Goal: Use online tool/utility: Utilize a website feature to perform a specific function

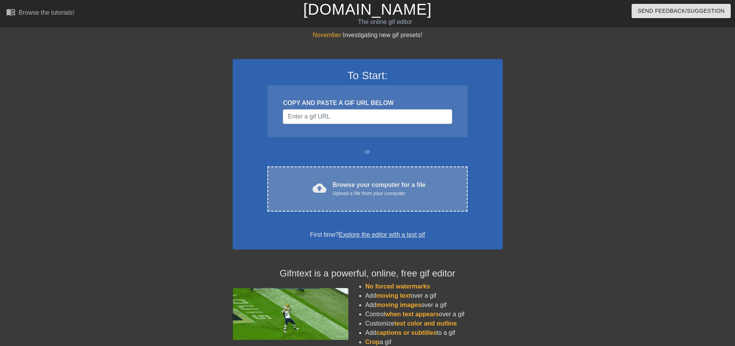
click at [367, 166] on div "cloud_upload Browse your computer for a file Upload a file from your computer C…" at bounding box center [368, 188] width 200 height 45
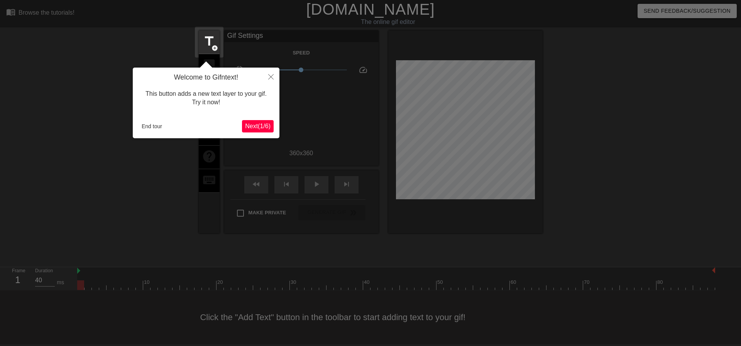
click at [253, 124] on span "Next ( 1 / 6 )" at bounding box center [257, 126] width 25 height 7
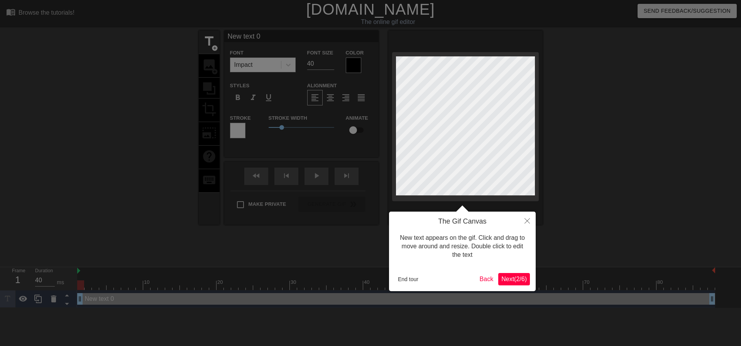
click at [504, 279] on span "Next ( 2 / 6 )" at bounding box center [513, 279] width 25 height 7
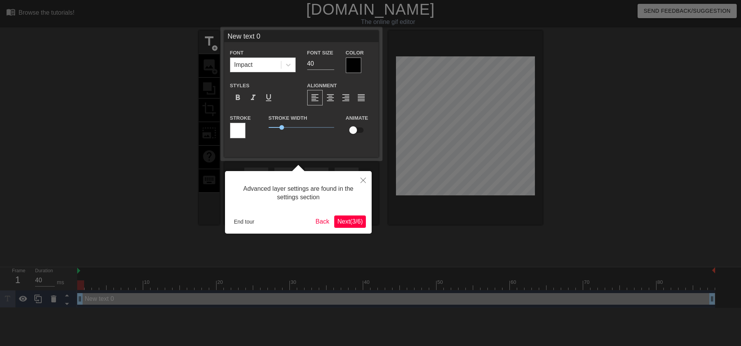
click at [357, 218] on span "Next ( 3 / 6 )" at bounding box center [349, 221] width 25 height 7
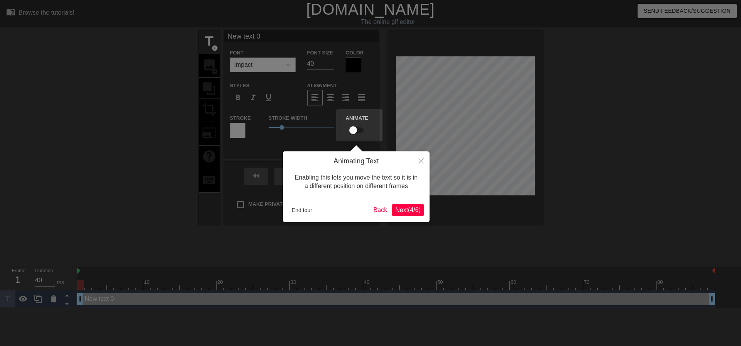
click at [415, 213] on span "Next ( 4 / 6 )" at bounding box center [407, 210] width 25 height 7
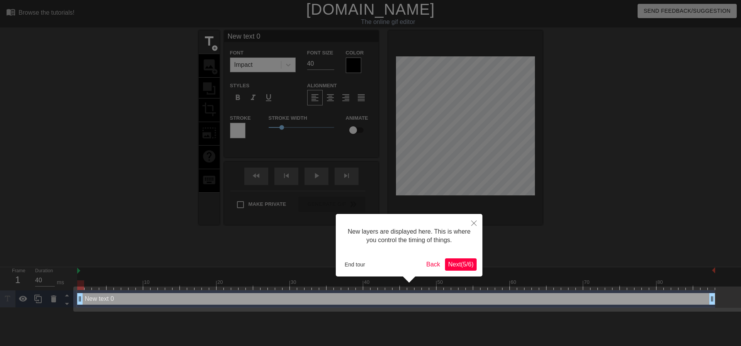
click at [459, 264] on span "Next ( 5 / 6 )" at bounding box center [460, 264] width 25 height 7
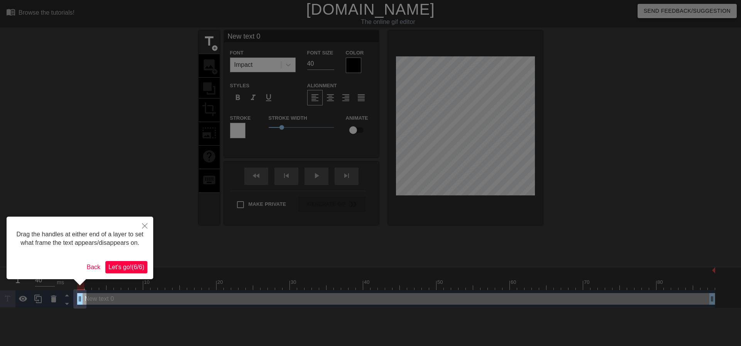
click at [134, 267] on span "Let's go! ( 6 / 6 )" at bounding box center [126, 267] width 36 height 7
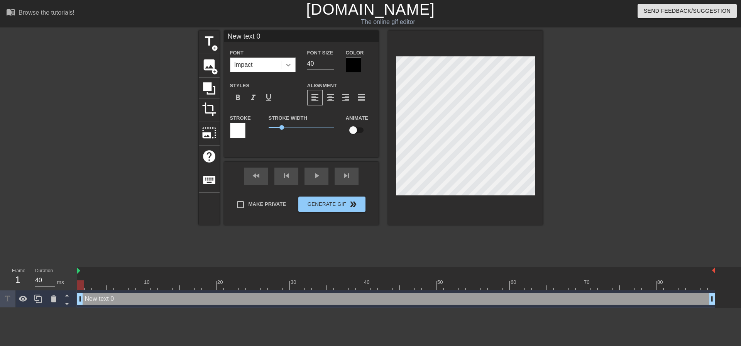
click at [292, 64] on icon at bounding box center [289, 65] width 8 height 8
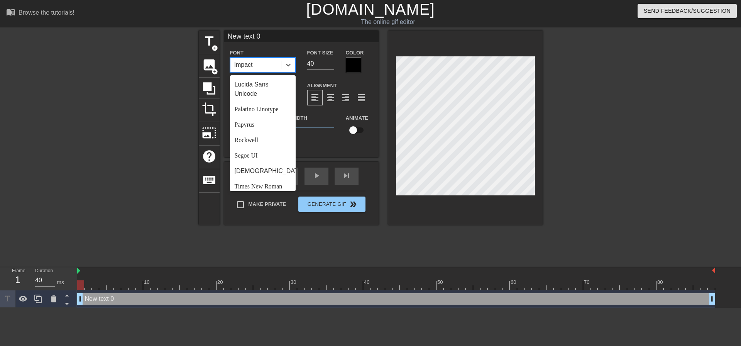
scroll to position [276, 0]
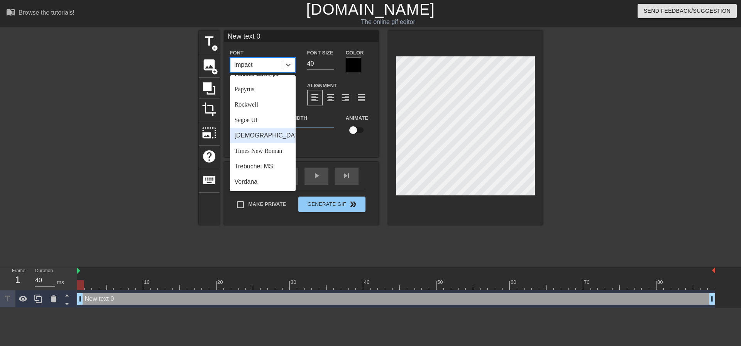
click at [151, 122] on div at bounding box center [132, 146] width 116 height 232
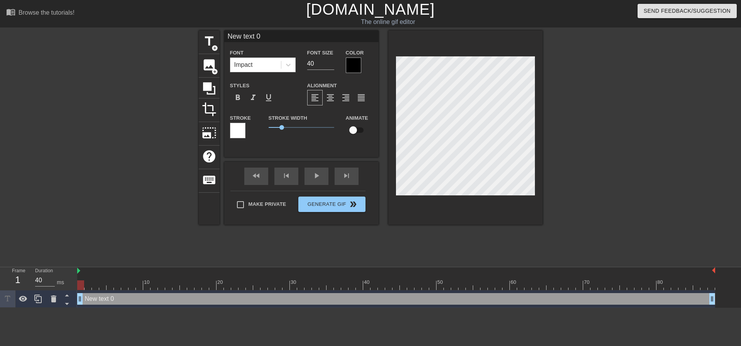
scroll to position [1, 1]
type input "H"
type textarea "H"
type input "Ha"
type textarea "Ha"
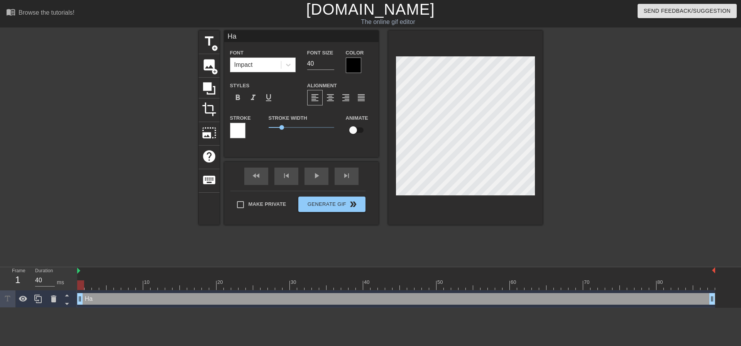
type input "Hap"
type textarea "Hap"
type input "Happ"
type textarea "Happ"
type input "Happy"
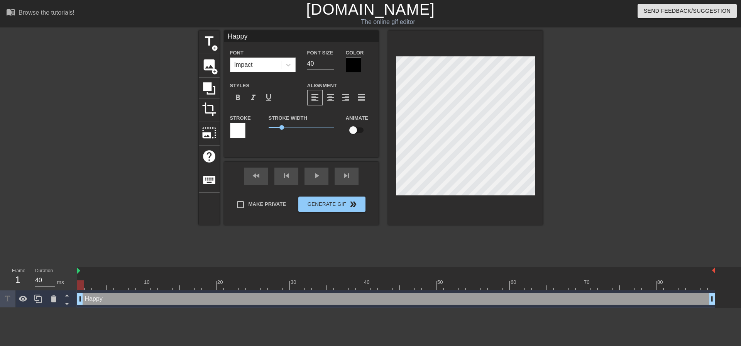
type textarea "Happy"
click at [350, 68] on div at bounding box center [353, 65] width 15 height 15
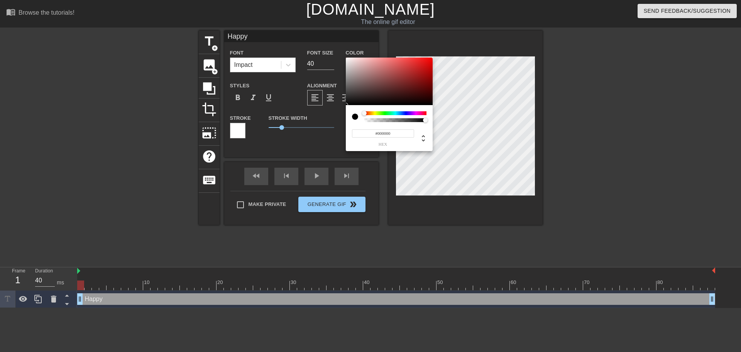
click at [368, 112] on div at bounding box center [366, 113] width 5 height 5
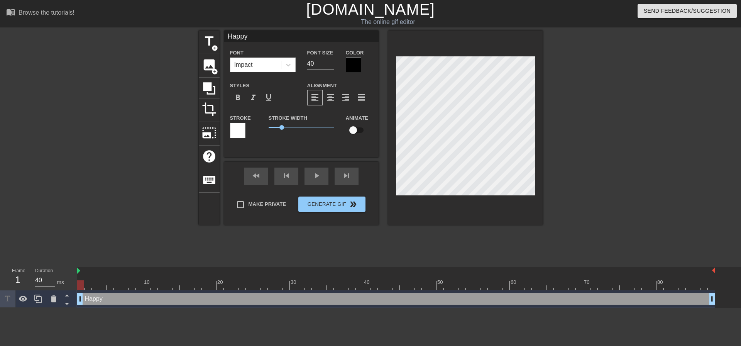
scroll to position [1, 1]
click at [356, 67] on div at bounding box center [353, 65] width 15 height 15
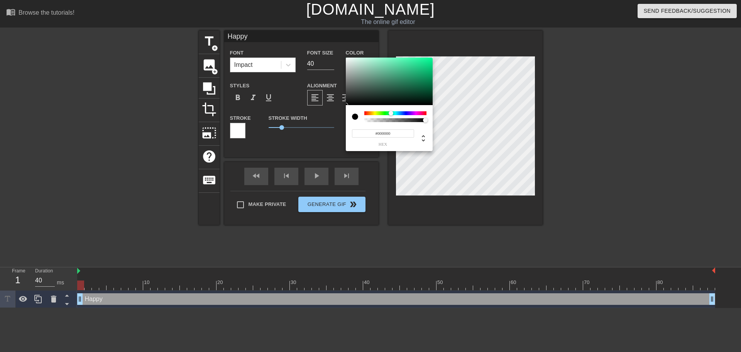
click at [391, 112] on div at bounding box center [395, 113] width 62 height 4
click at [425, 120] on div at bounding box center [425, 120] width 5 height 5
click at [406, 112] on div at bounding box center [395, 113] width 62 height 4
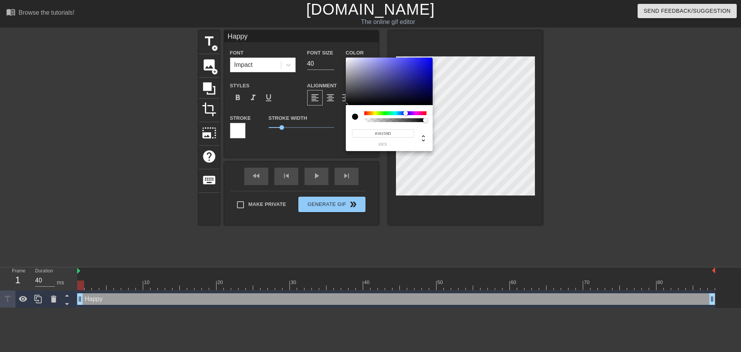
click at [421, 76] on div at bounding box center [389, 82] width 87 height 48
type input "#0605F8"
drag, startPoint x: 424, startPoint y: 68, endPoint x: 431, endPoint y: 59, distance: 11.4
click at [431, 59] on div at bounding box center [389, 82] width 87 height 48
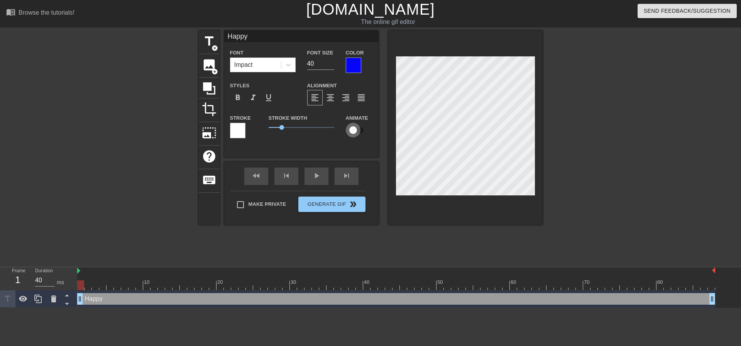
click at [352, 129] on input "checkbox" at bounding box center [353, 130] width 44 height 15
checkbox input "true"
click at [236, 127] on div at bounding box center [237, 130] width 15 height 15
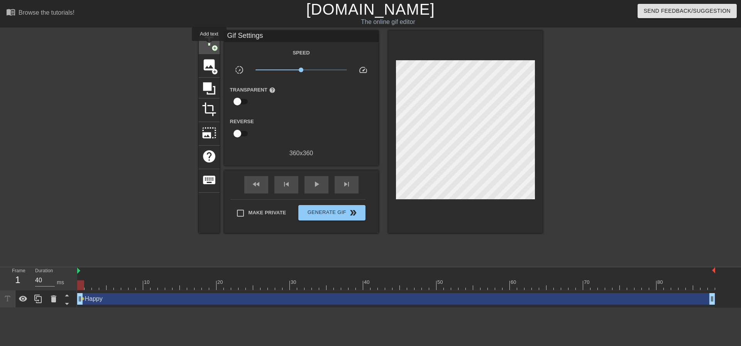
click at [209, 46] on span "title" at bounding box center [209, 41] width 15 height 15
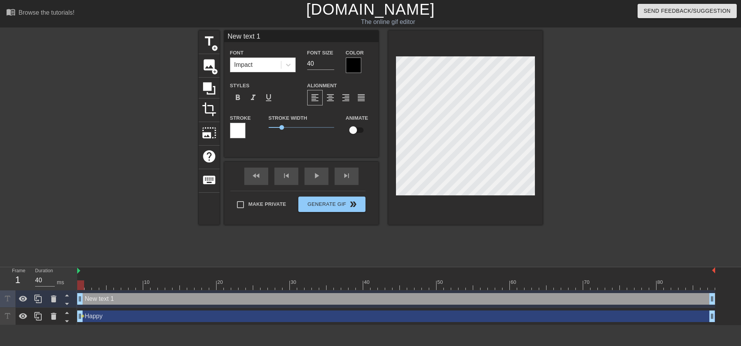
type input "New tet 1"
type textarea "New tet 1"
type input "New 1"
type textarea "New 1"
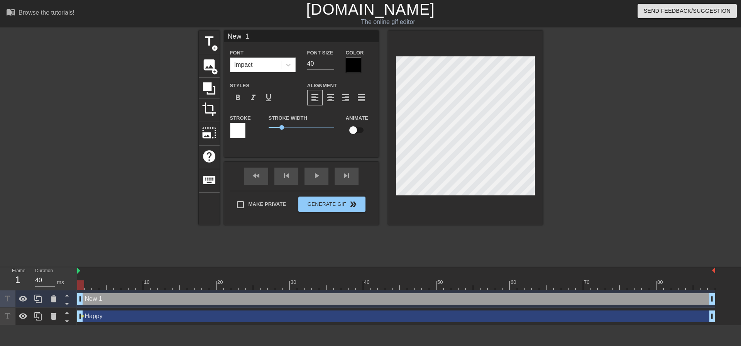
type input "New 1"
type textarea "New 1"
type input "New"
type textarea "New"
type input "New"
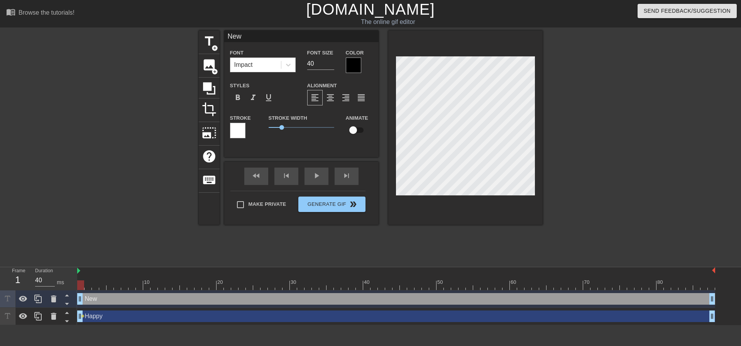
type textarea "New"
type input "Ne"
type textarea "Ne"
type input "N"
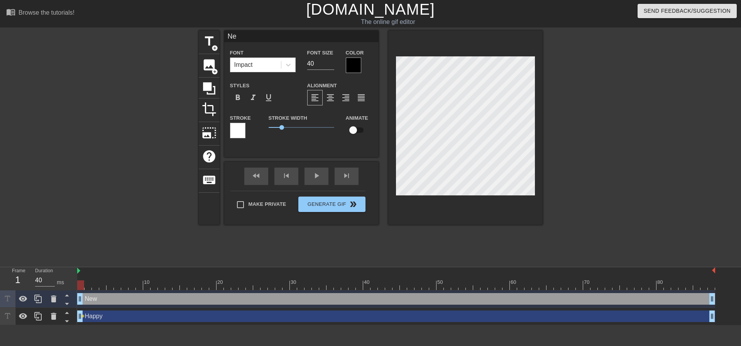
type textarea "N"
type input "Happy"
checkbox input "true"
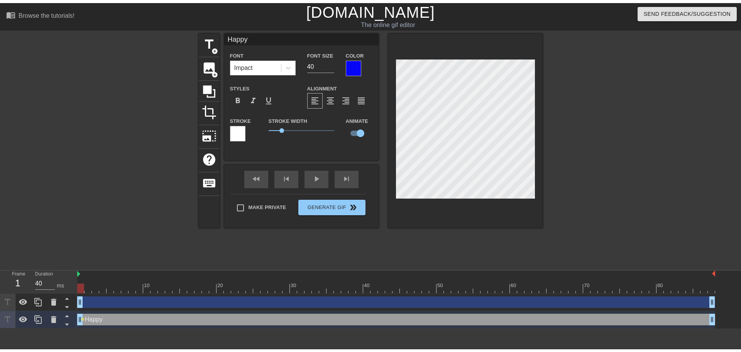
scroll to position [1, 1]
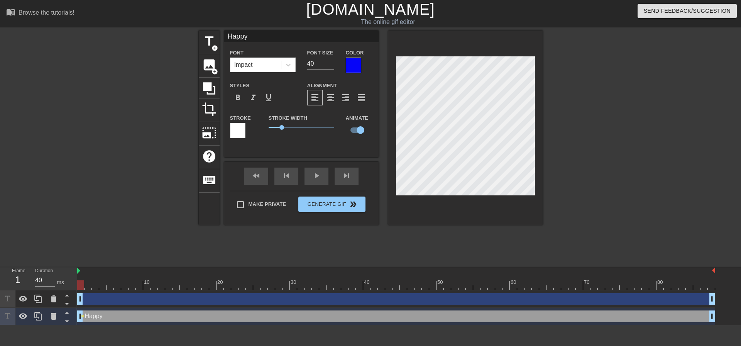
click at [357, 68] on div at bounding box center [353, 65] width 15 height 15
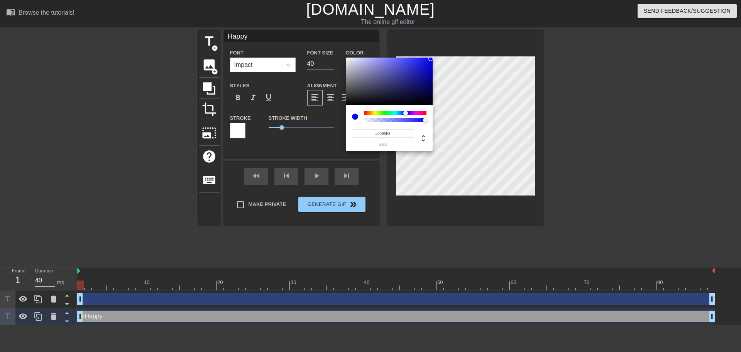
type input "#05F831"
click at [387, 112] on div at bounding box center [395, 113] width 62 height 4
